Goal: Information Seeking & Learning: Learn about a topic

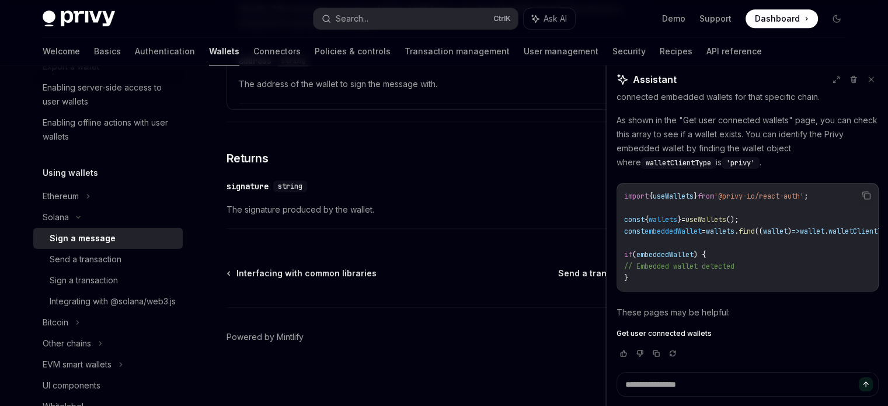
scroll to position [1597, 0]
drag, startPoint x: 671, startPoint y: 144, endPoint x: 602, endPoint y: 149, distance: 69.7
click at [602, 149] on div at bounding box center [601, 235] width 2 height 340
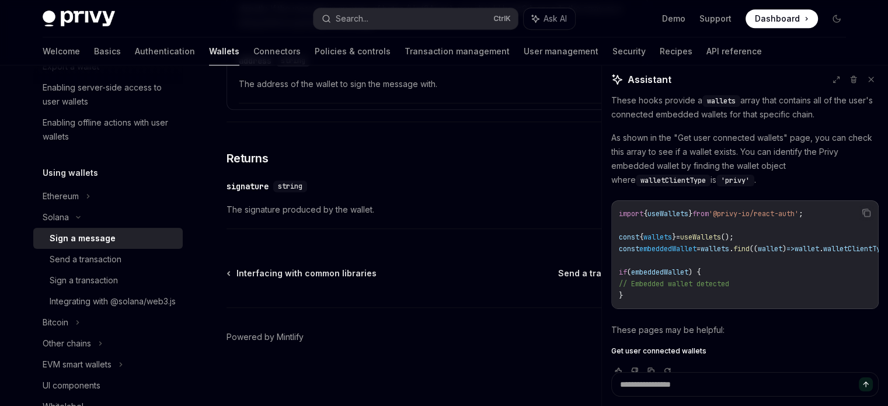
scroll to position [1480, 0]
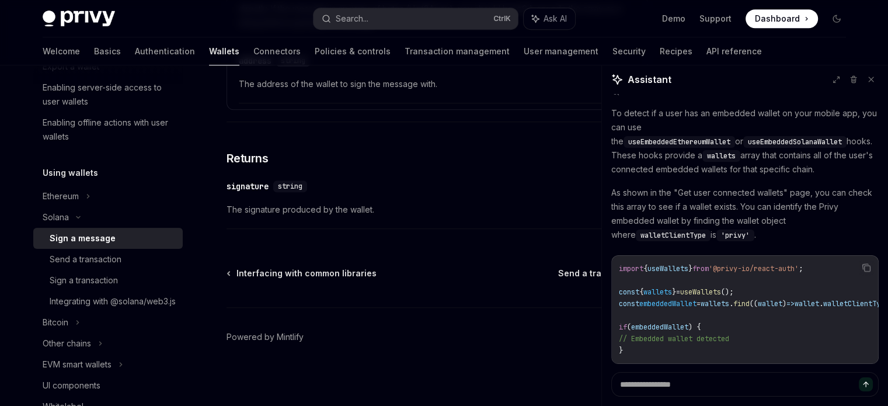
type textarea "*"
drag, startPoint x: 617, startPoint y: 230, endPoint x: 771, endPoint y: 231, distance: 153.6
click at [771, 231] on p "As shown in the "Get user connected wallets" page, you can check this array to …" at bounding box center [744, 214] width 267 height 56
click at [784, 227] on p "As shown in the "Get user connected wallets" page, you can check this array to …" at bounding box center [744, 214] width 267 height 56
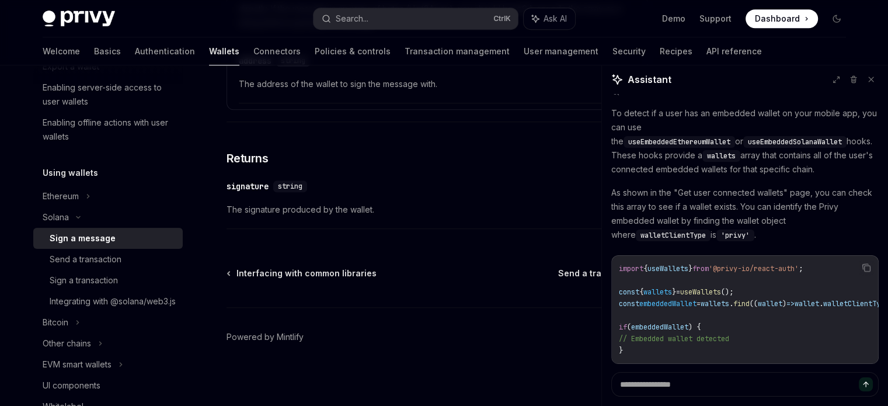
click at [827, 232] on p "As shown in the "Get user connected wallets" page, you can check this array to …" at bounding box center [744, 214] width 267 height 56
drag, startPoint x: 641, startPoint y: 244, endPoint x: 769, endPoint y: 244, distance: 127.3
click at [769, 242] on p "As shown in the "Get user connected wallets" page, you can check this array to …" at bounding box center [744, 214] width 267 height 56
click at [801, 242] on p "As shown in the "Get user connected wallets" page, you can check this array to …" at bounding box center [744, 214] width 267 height 56
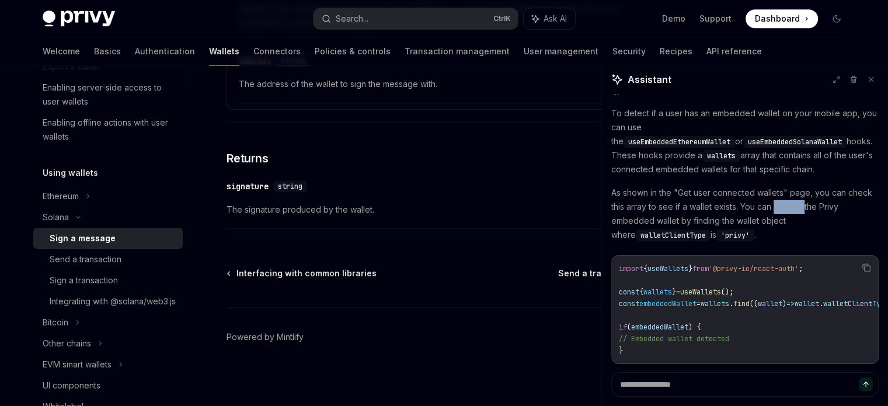
click at [801, 242] on p "As shown in the "Get user connected wallets" page, you can check this array to …" at bounding box center [744, 214] width 267 height 56
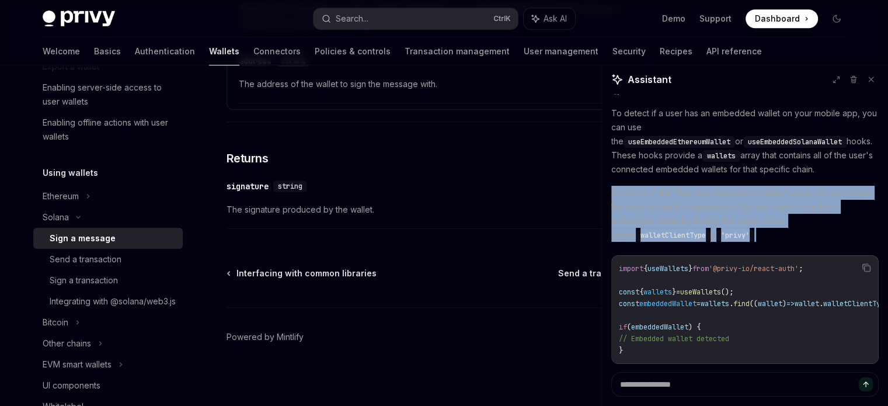
click at [802, 242] on p "As shown in the "Get user connected wallets" page, you can check this array to …" at bounding box center [744, 214] width 267 height 56
click at [723, 241] on p "As shown in the "Get user connected wallets" page, you can check this array to …" at bounding box center [744, 214] width 267 height 56
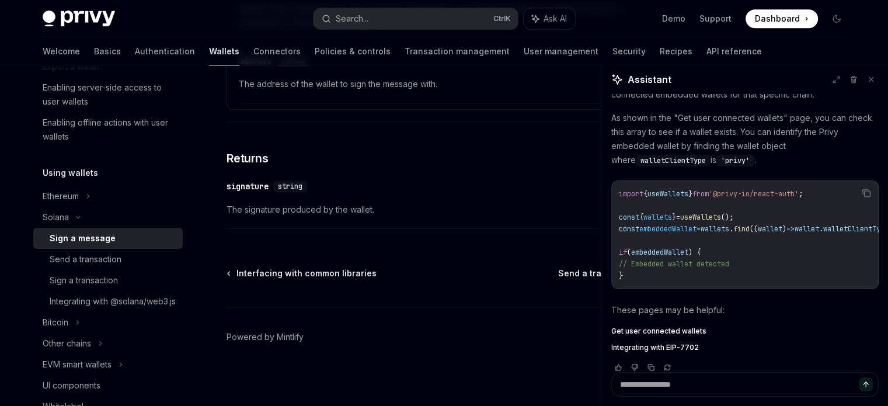
scroll to position [1613, 0]
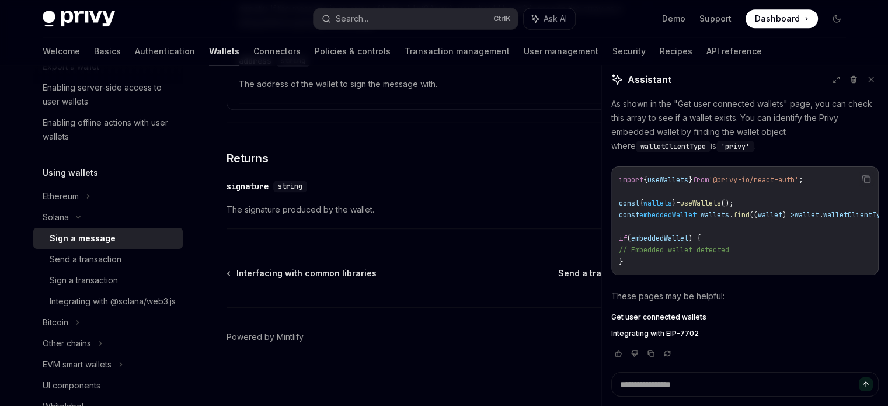
click at [681, 319] on span "Get user connected wallets" at bounding box center [658, 316] width 95 height 9
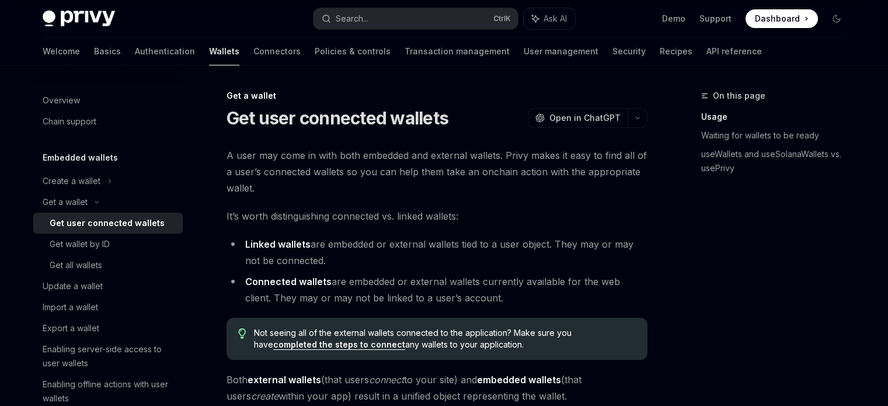
scroll to position [234, 0]
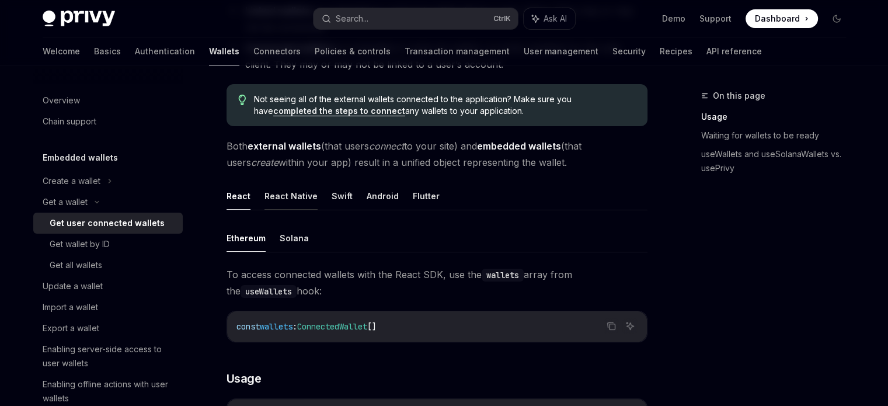
click at [278, 204] on button "React Native" at bounding box center [291, 195] width 53 height 27
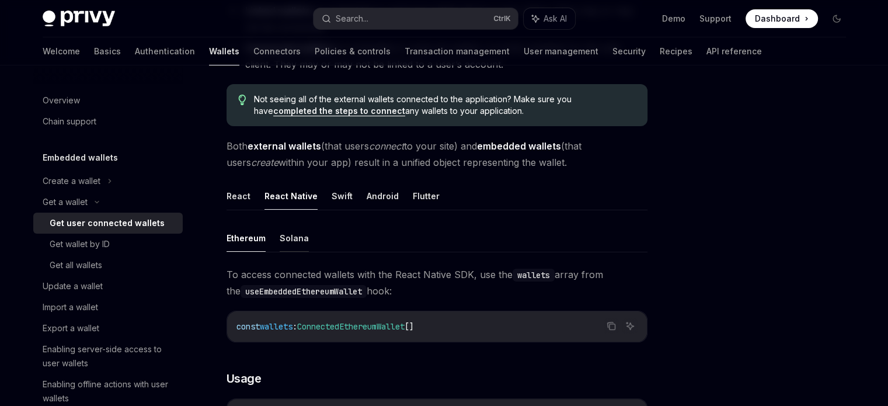
click at [294, 234] on button "Solana" at bounding box center [294, 237] width 29 height 27
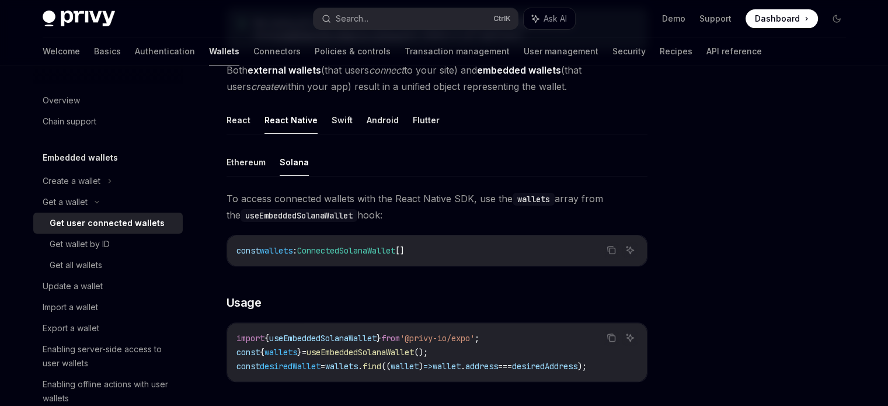
scroll to position [409, 0]
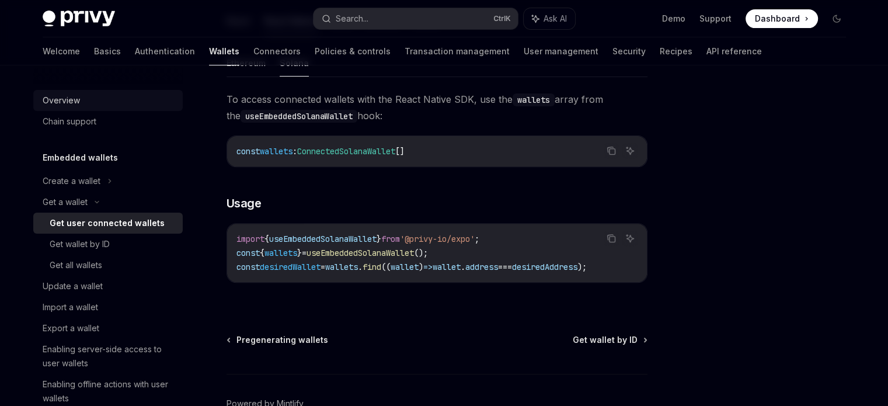
click at [79, 102] on div "Overview" at bounding box center [109, 100] width 133 height 14
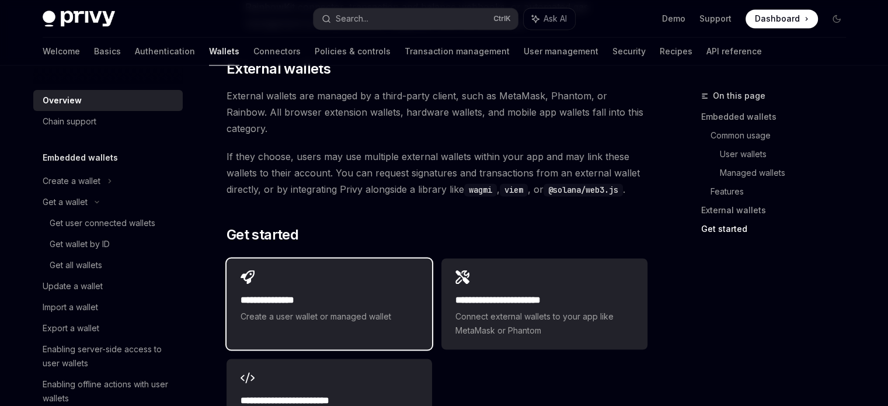
scroll to position [1811, 0]
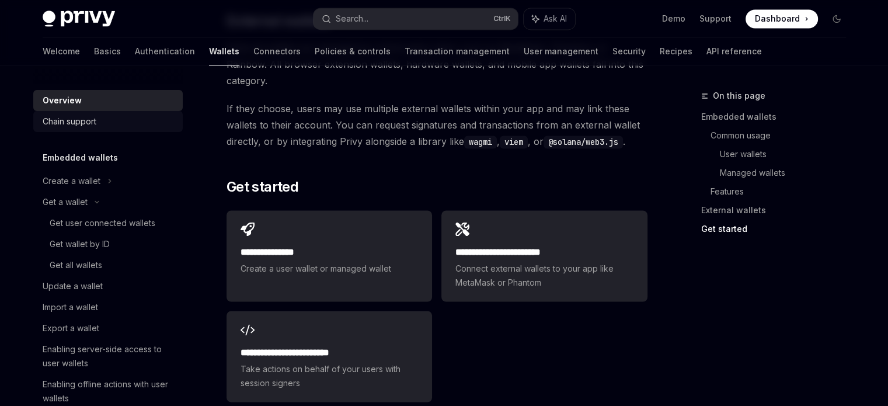
click at [109, 130] on link "Chain support" at bounding box center [108, 121] width 150 height 21
type textarea "*"
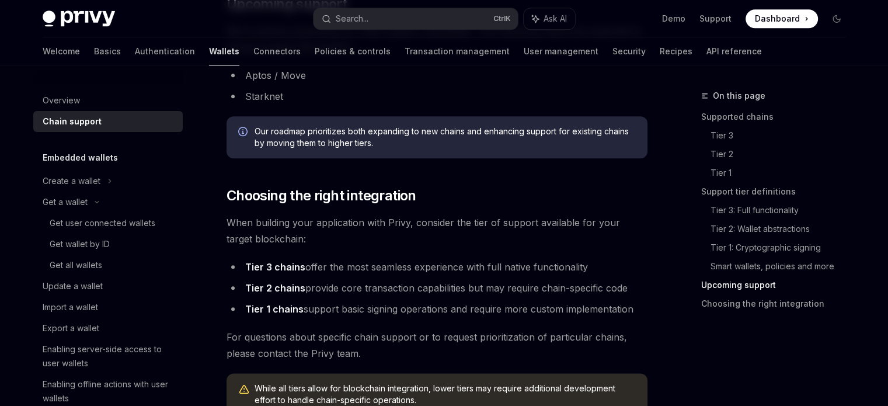
scroll to position [1391, 0]
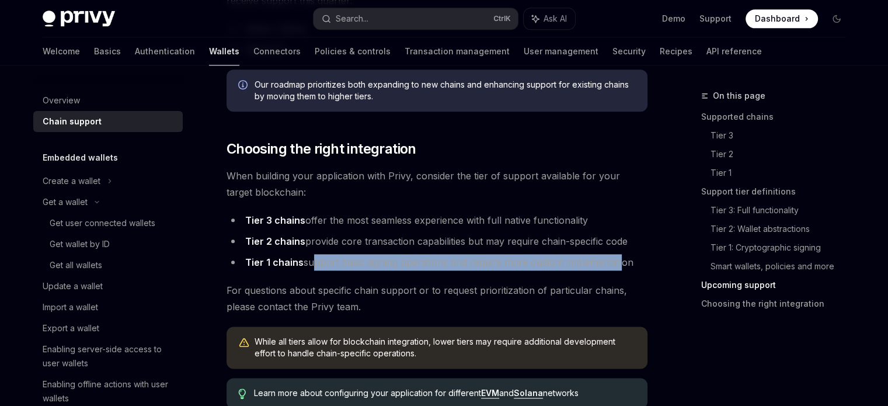
drag, startPoint x: 310, startPoint y: 258, endPoint x: 617, endPoint y: 266, distance: 307.9
click at [617, 266] on li "Tier 1 chains support basic signing operations and require more custom implemen…" at bounding box center [437, 262] width 421 height 16
drag, startPoint x: 320, startPoint y: 222, endPoint x: 589, endPoint y: 227, distance: 269.3
click at [589, 227] on li "Tier 3 chains offer the most seamless experience with full native functionality" at bounding box center [437, 220] width 421 height 16
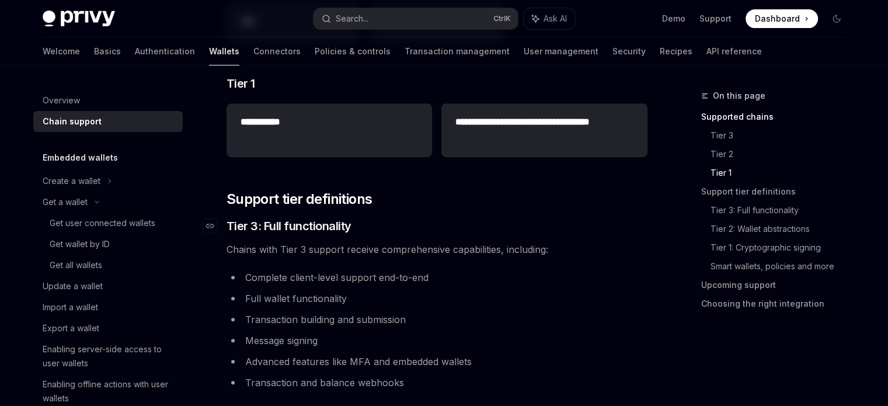
scroll to position [515, 0]
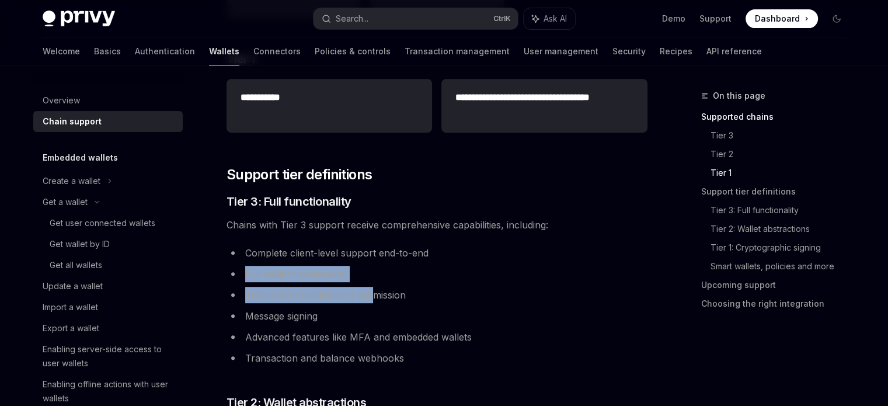
drag, startPoint x: 243, startPoint y: 272, endPoint x: 371, endPoint y: 290, distance: 129.8
click at [371, 290] on ul "Complete client-level support end-to-end Full wallet functionality Transaction …" at bounding box center [437, 305] width 421 height 121
click at [411, 272] on li "Full wallet functionality" at bounding box center [437, 274] width 421 height 16
click at [425, 293] on li "Transaction building and submission" at bounding box center [437, 295] width 421 height 16
click at [435, 293] on li "Transaction building and submission" at bounding box center [437, 295] width 421 height 16
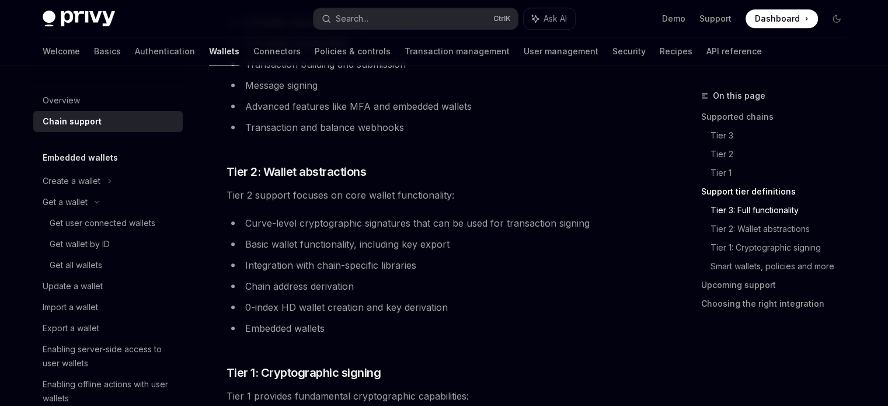
scroll to position [748, 0]
